Goal: Task Accomplishment & Management: Manage account settings

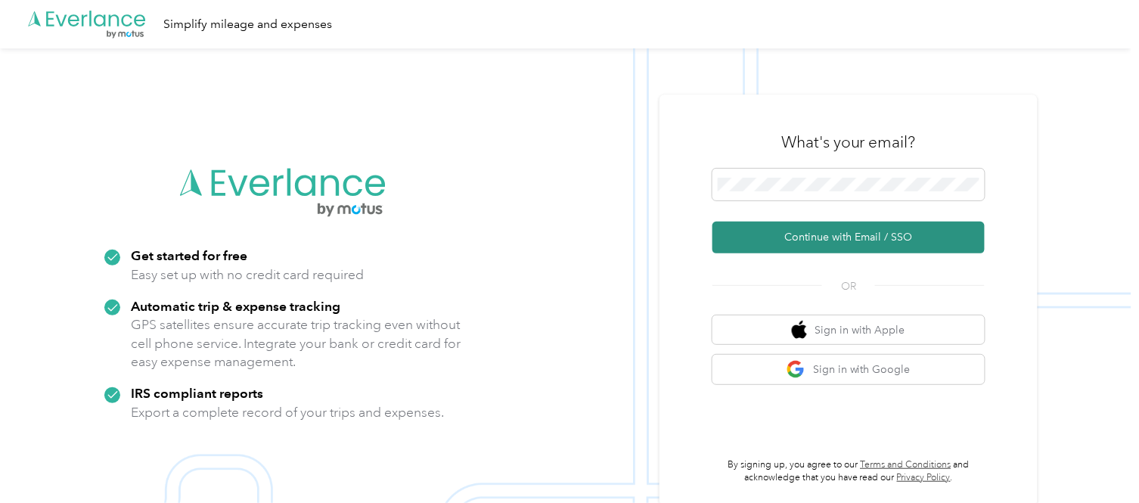
click at [852, 237] on button "Continue with Email / SSO" at bounding box center [848, 238] width 272 height 32
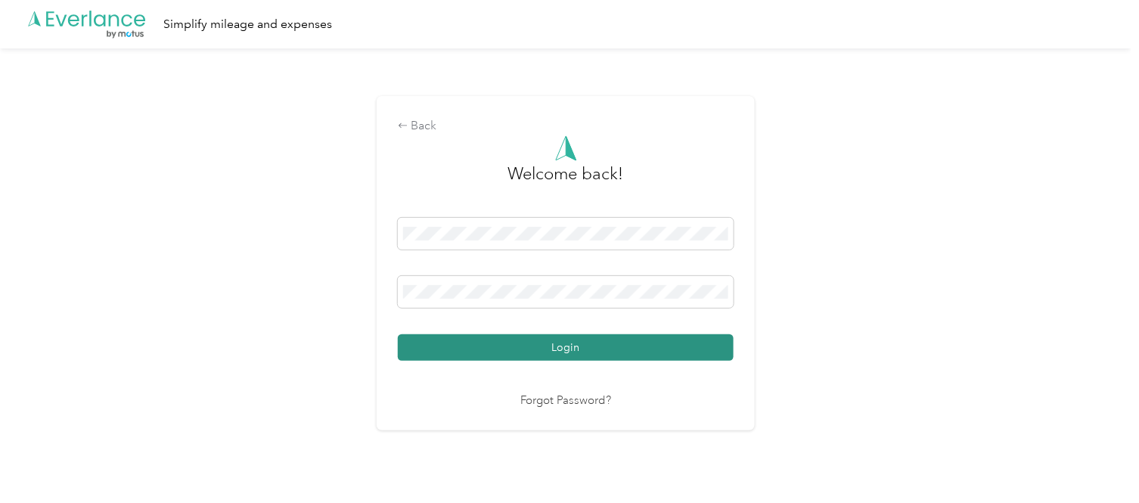
click at [591, 352] on button "Login" at bounding box center [566, 347] width 336 height 26
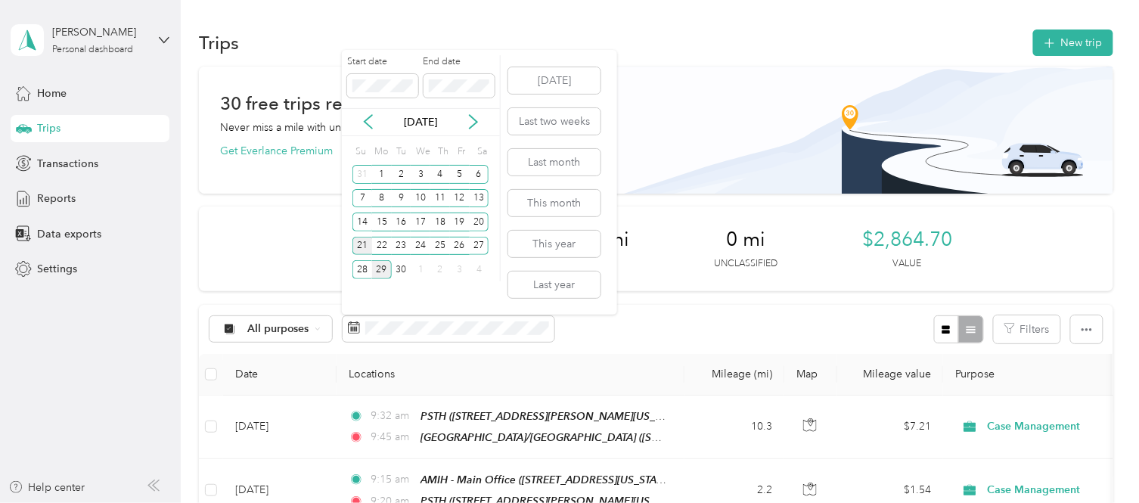
click at [356, 242] on div "21" at bounding box center [362, 246] width 20 height 19
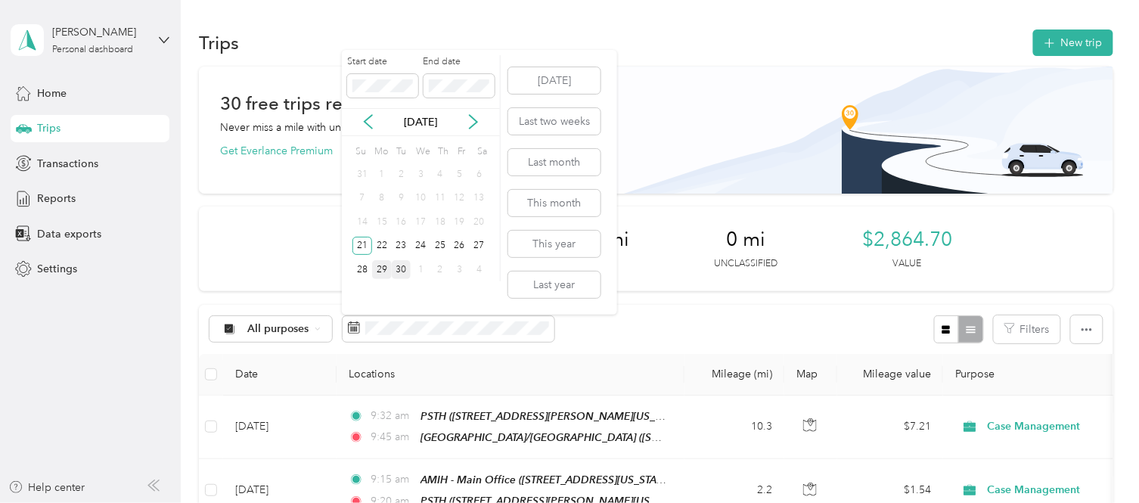
click at [405, 273] on div "30" at bounding box center [402, 269] width 20 height 19
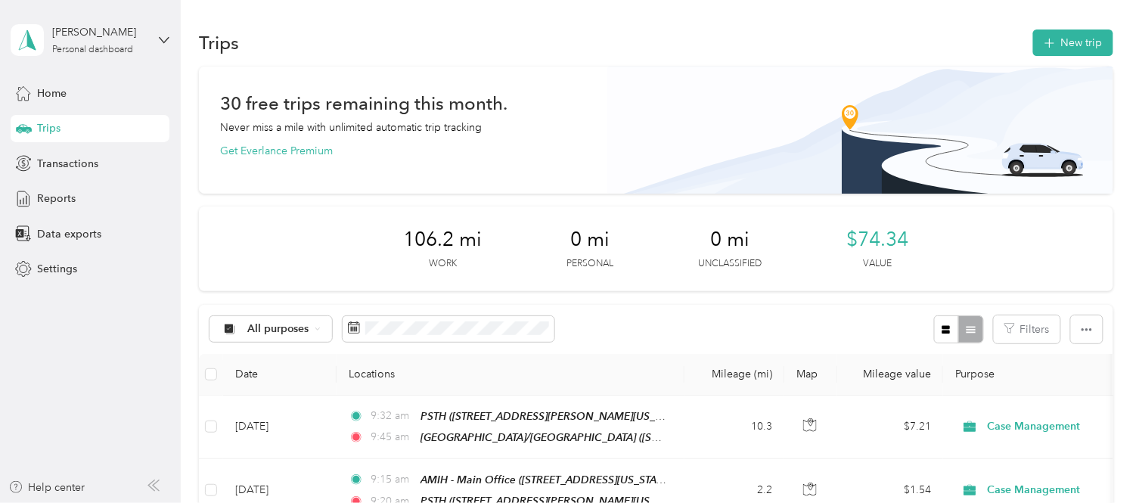
click at [1064, 40] on button "New trip" at bounding box center [1073, 42] width 80 height 26
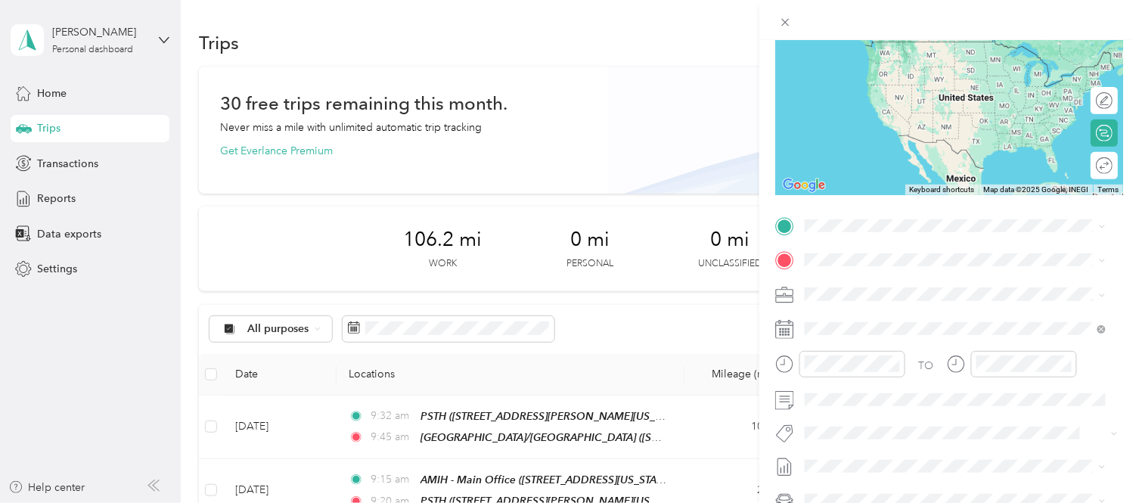
scroll to position [168, 0]
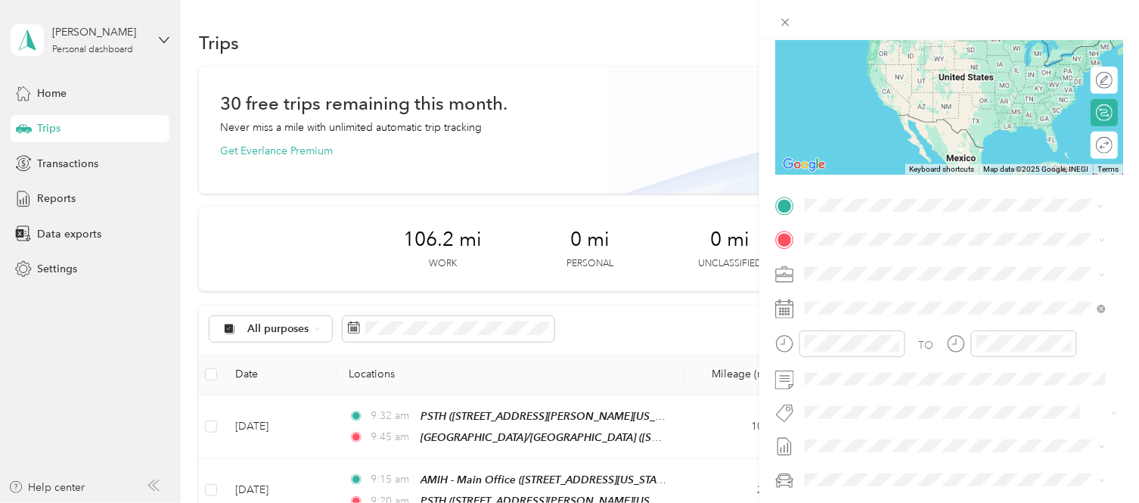
click at [994, 284] on span "[STREET_ADDRESS][PERSON_NAME][US_STATE]" at bounding box center [950, 287] width 235 height 13
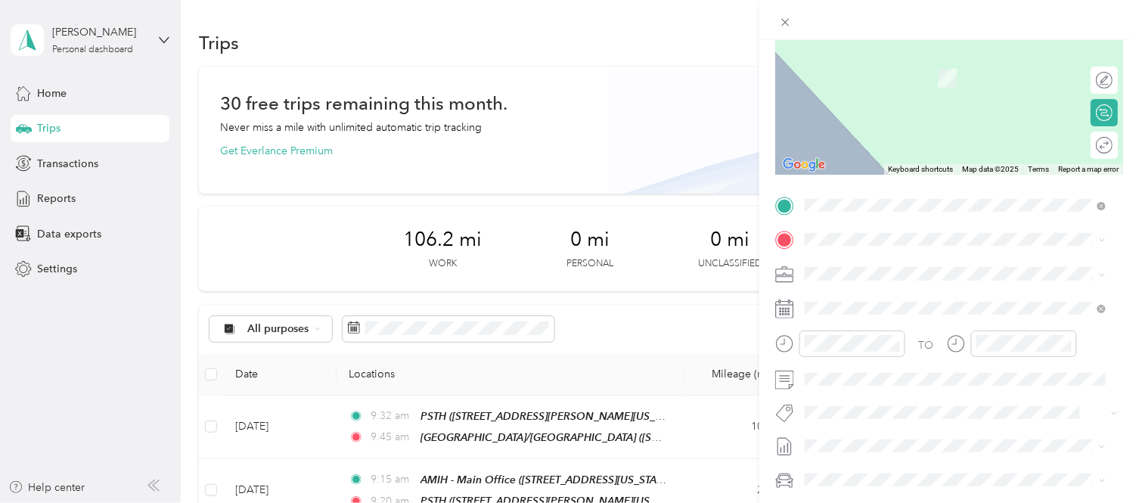
click at [851, 223] on div "TO Add photo" at bounding box center [949, 376] width 348 height 364
click at [984, 321] on span "[STREET_ADDRESS][US_STATE]" at bounding box center [908, 321] width 151 height 13
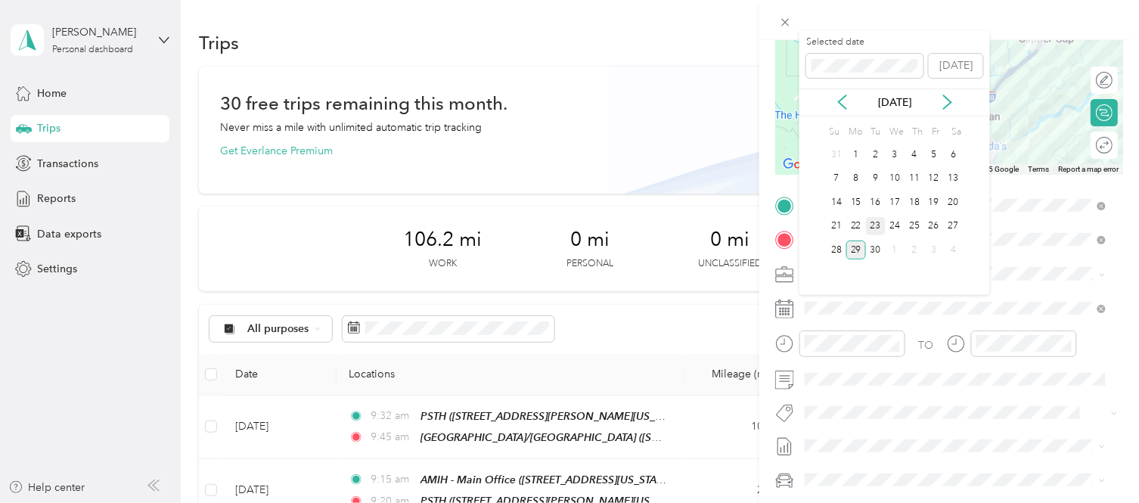
click at [874, 223] on div "23" at bounding box center [876, 226] width 20 height 19
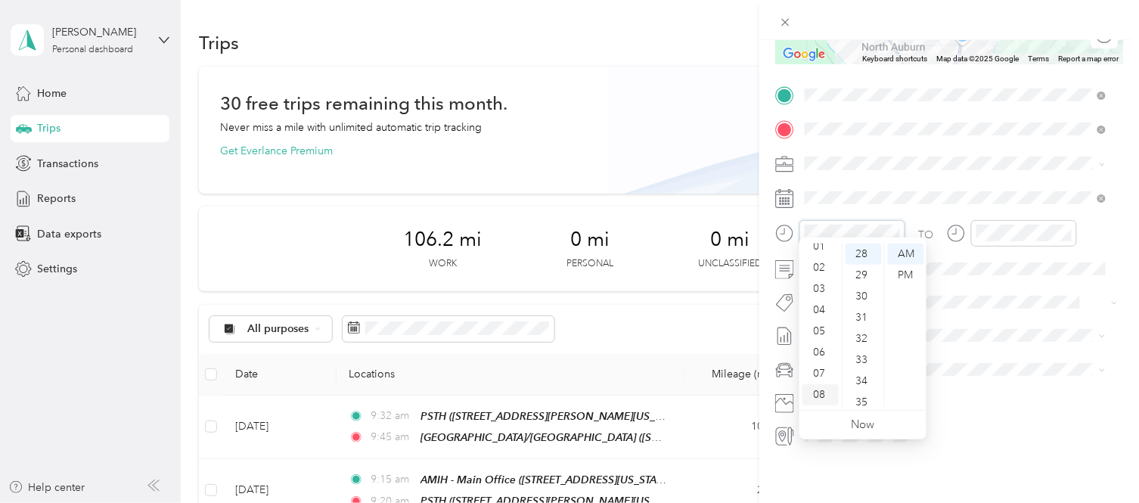
scroll to position [0, 0]
click at [813, 258] on div "12" at bounding box center [820, 253] width 36 height 21
click at [859, 250] on div "20" at bounding box center [863, 252] width 36 height 21
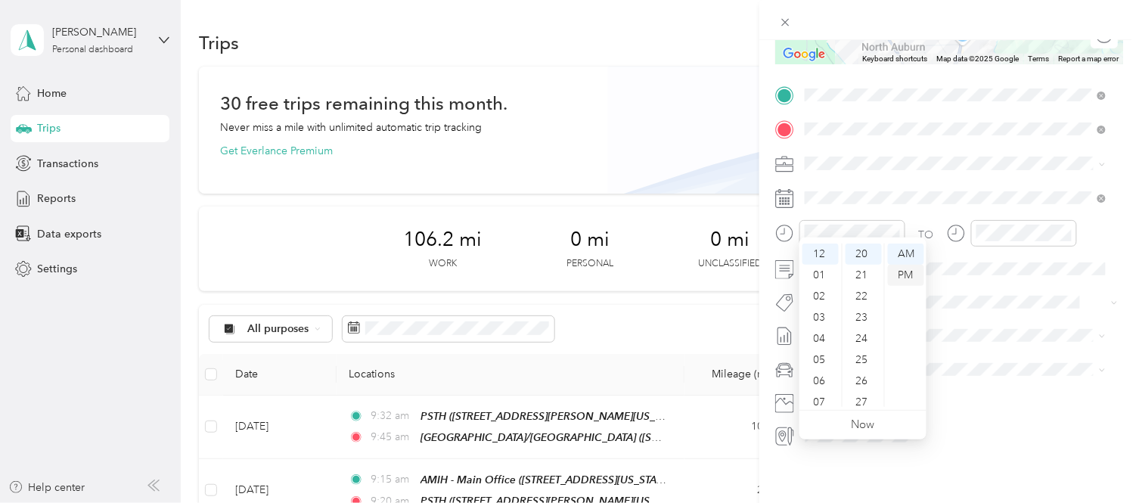
click at [916, 272] on div "PM" at bounding box center [906, 275] width 36 height 21
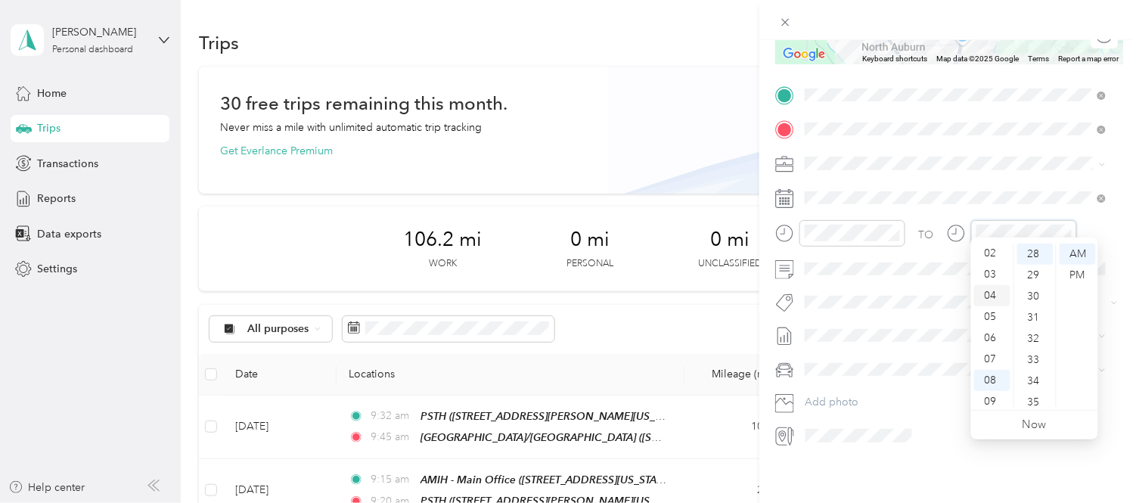
scroll to position [0, 0]
click at [988, 253] on div "12" at bounding box center [992, 253] width 36 height 21
click at [1034, 272] on div "37" at bounding box center [1035, 276] width 36 height 21
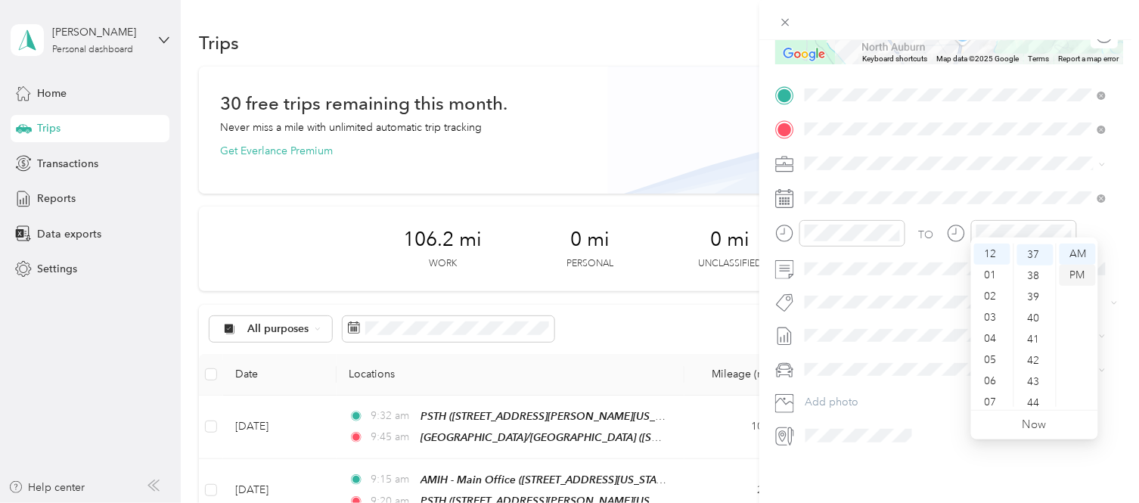
click at [1077, 272] on div "PM" at bounding box center [1077, 275] width 36 height 21
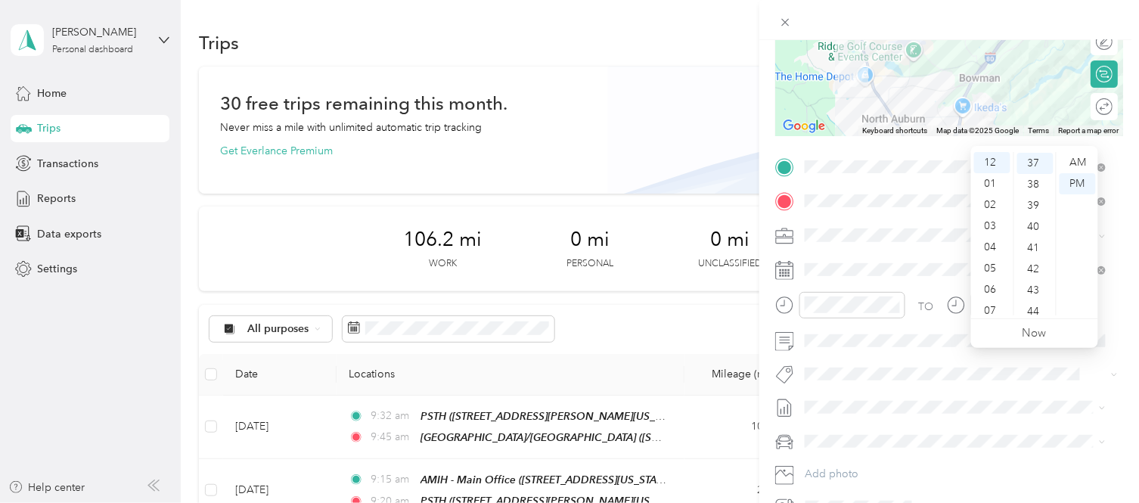
scroll to position [0, 0]
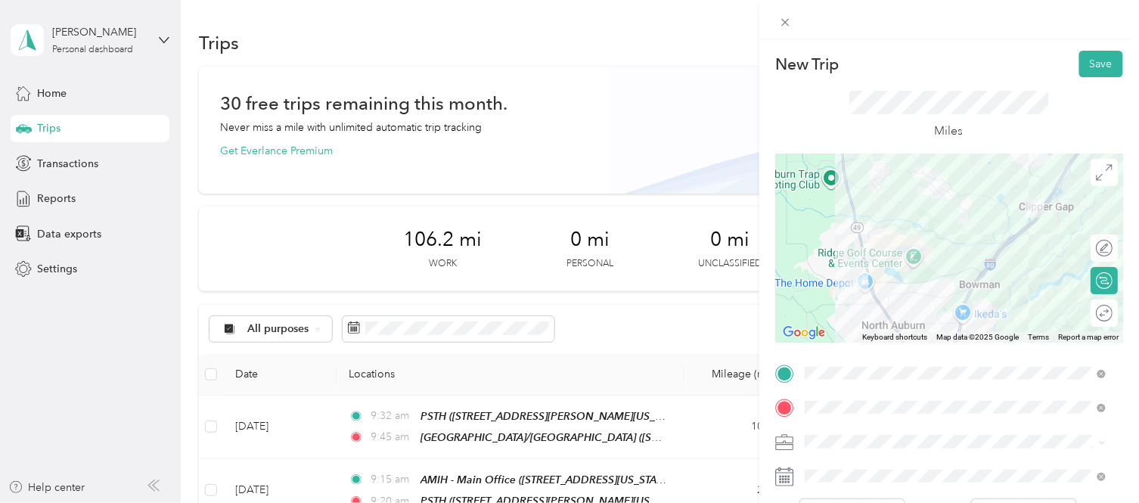
click at [903, 227] on div at bounding box center [949, 247] width 348 height 189
click at [1082, 60] on button "Save" at bounding box center [1101, 64] width 44 height 26
